Goal: Obtain resource: Download file/media

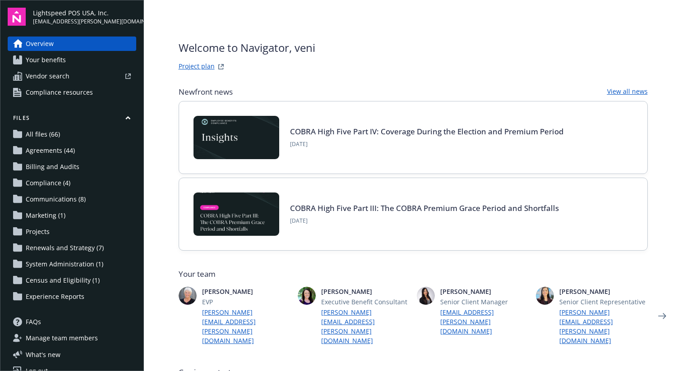
click at [95, 134] on link "All files (66)" at bounding box center [72, 134] width 129 height 14
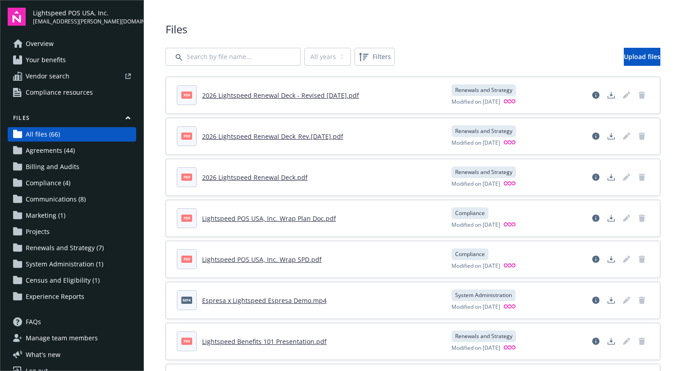
click at [305, 96] on link "2026 Lightspeed Renewal Deck - Revised [DATE].pdf" at bounding box center [280, 95] width 157 height 9
